Goal: Task Accomplishment & Management: Use online tool/utility

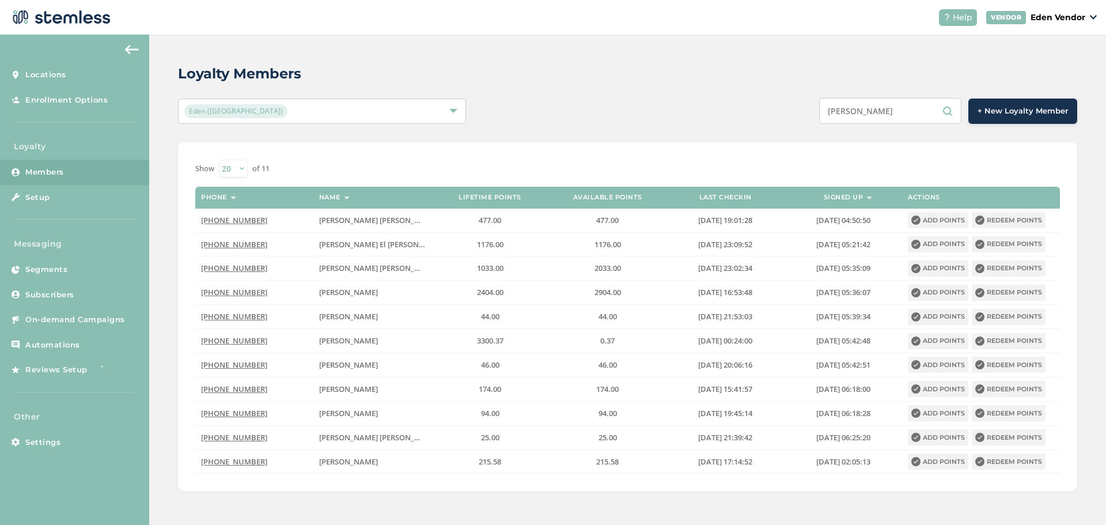
drag, startPoint x: 895, startPoint y: 109, endPoint x: 778, endPoint y: 124, distance: 118.5
click at [778, 124] on div "Loyalty Members Eden (Okmulgee) [PERSON_NAME] + New Loyalty Member Show [PHONE_…" at bounding box center [627, 277] width 957 height 485
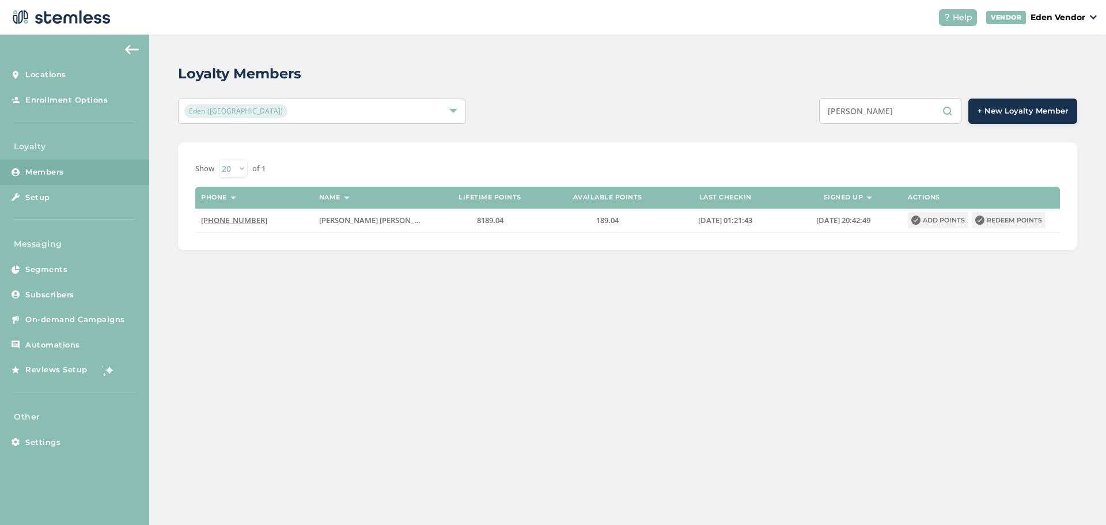
type input "[PERSON_NAME]"
drag, startPoint x: 815, startPoint y: 109, endPoint x: 799, endPoint y: 109, distance: 15.6
click at [799, 109] on div "[PERSON_NAME] + New Loyalty Member" at bounding box center [815, 111] width 524 height 26
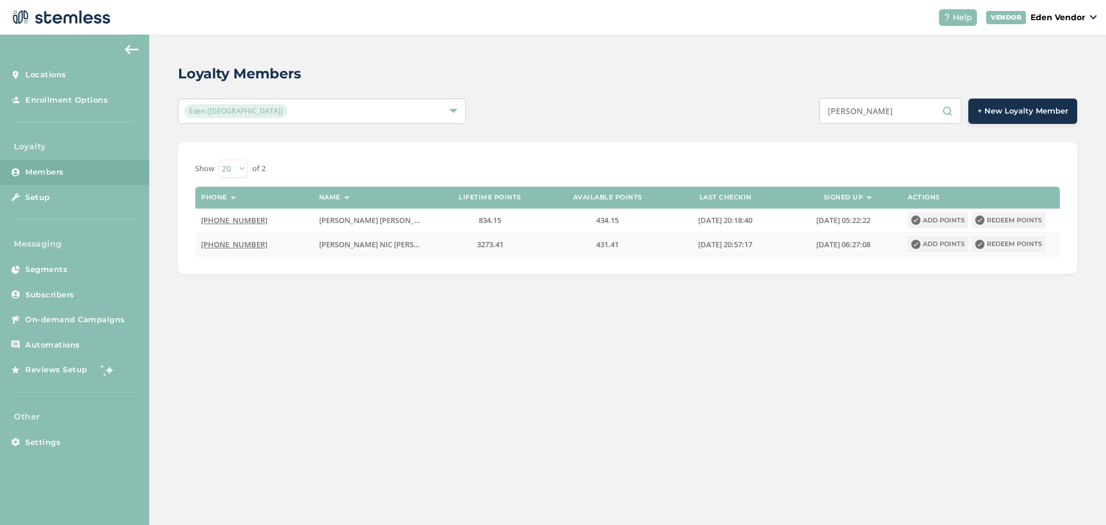
type input "[PERSON_NAME]"
click at [997, 244] on button "Redeem points" at bounding box center [1009, 244] width 74 height 16
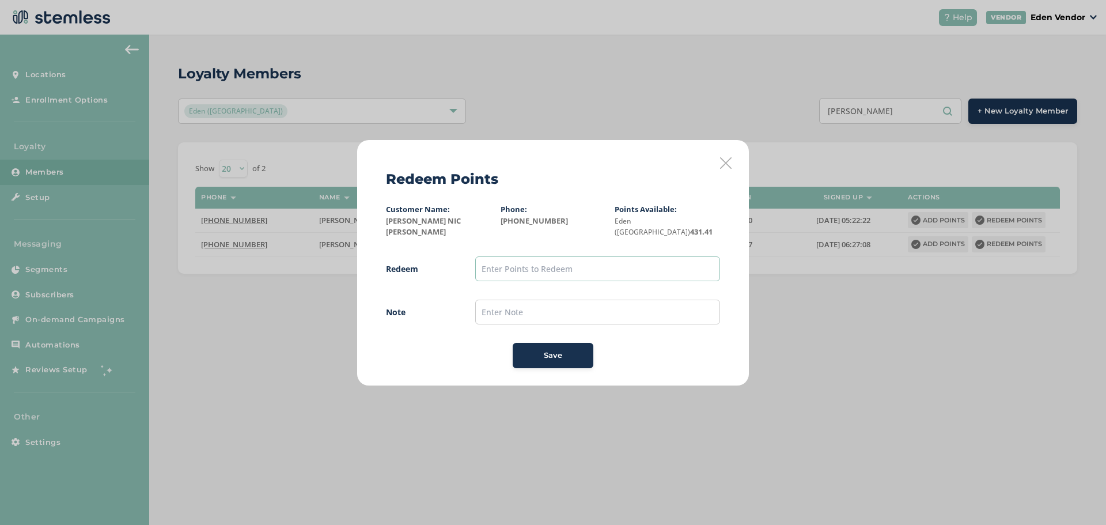
click at [555, 263] on input "text" at bounding box center [597, 268] width 245 height 25
type input "400"
click at [506, 309] on input "text" at bounding box center [597, 312] width 245 height 25
type input "[DATE]"
click at [544, 351] on span "Save" at bounding box center [553, 356] width 18 height 12
